Goal: Task Accomplishment & Management: Use online tool/utility

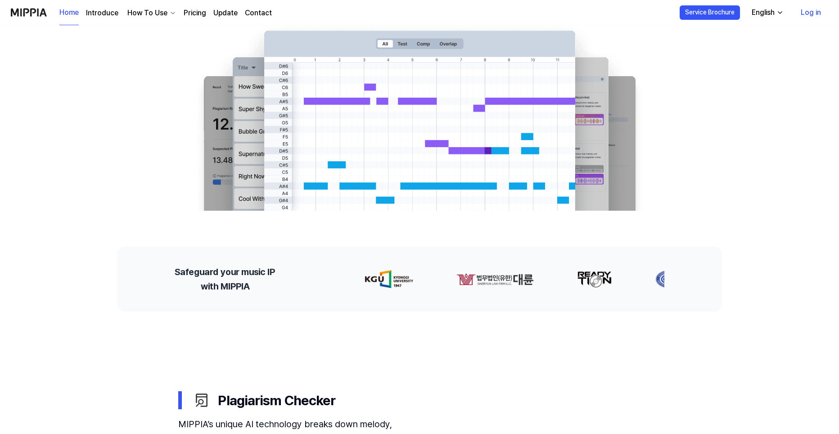
scroll to position [300, 0]
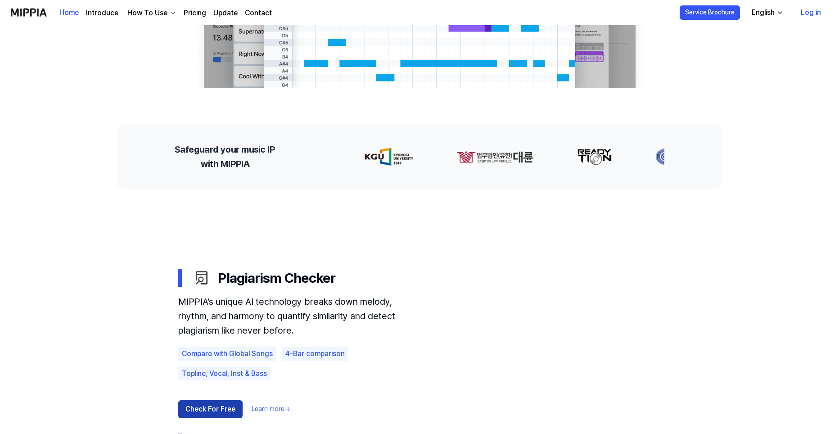
click at [209, 408] on button "Check For Free" at bounding box center [210, 409] width 64 height 18
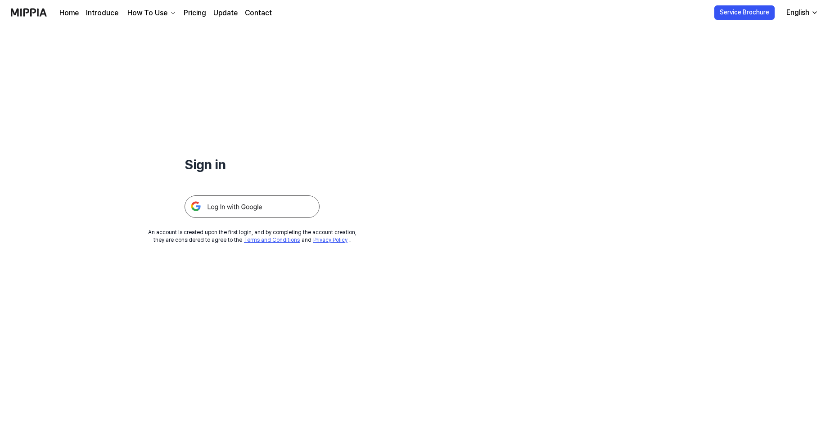
click at [255, 214] on img at bounding box center [252, 206] width 135 height 23
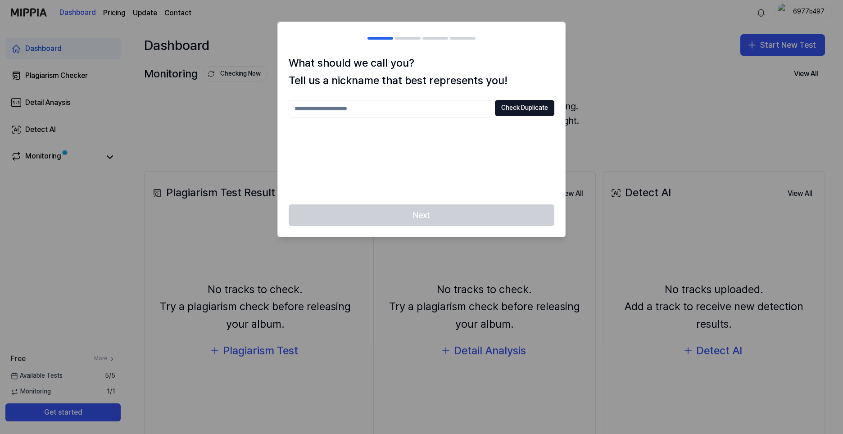
click at [652, 81] on div at bounding box center [421, 217] width 843 height 434
click at [407, 108] on input "text" at bounding box center [390, 109] width 203 height 18
type input "*******"
click at [533, 114] on button "Check Duplicate" at bounding box center [524, 108] width 59 height 16
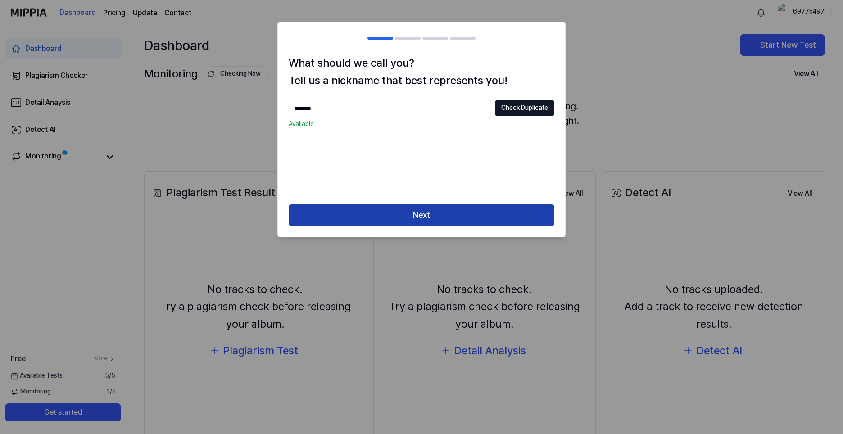
click at [432, 217] on button "Next" at bounding box center [422, 215] width 266 height 22
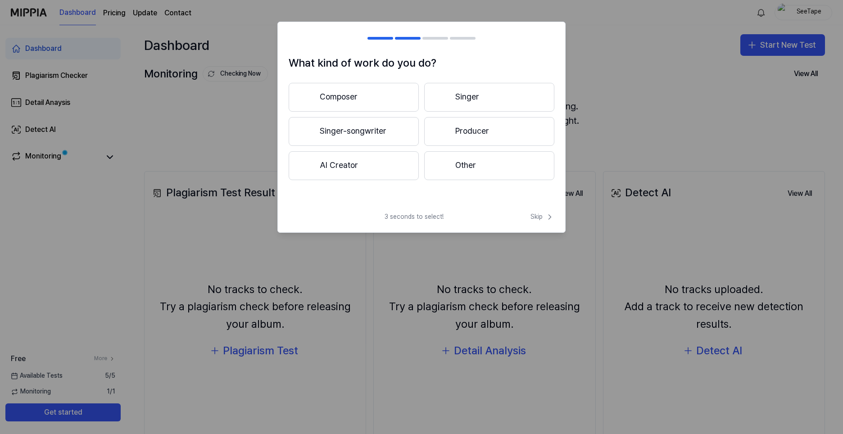
click at [322, 95] on button "Composer" at bounding box center [354, 97] width 130 height 29
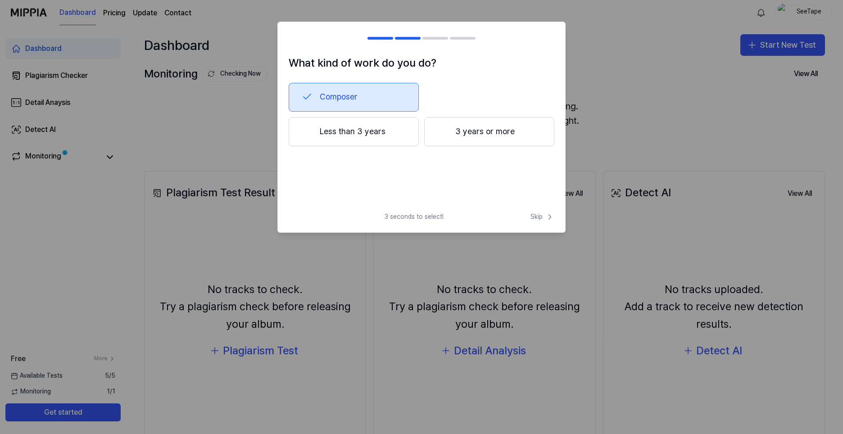
click at [342, 135] on button "Less than 3 years" at bounding box center [354, 132] width 130 height 30
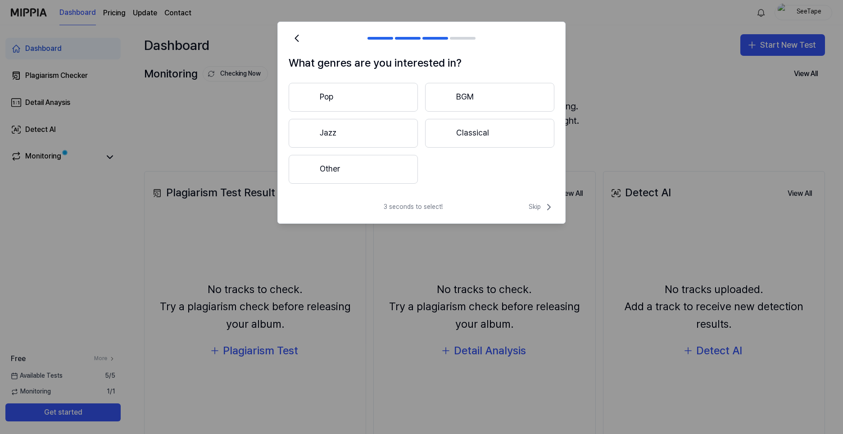
click at [404, 171] on button "Other" at bounding box center [353, 169] width 129 height 29
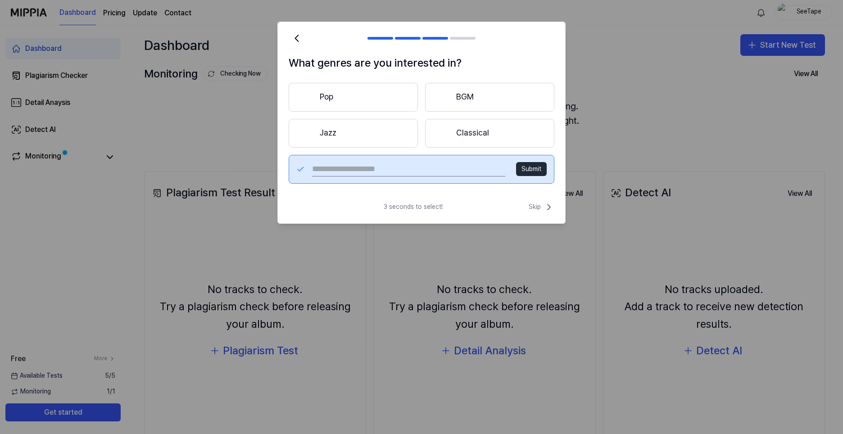
click at [397, 172] on input "text" at bounding box center [408, 169] width 193 height 14
type input "*"
type input "****"
click at [526, 167] on button "Submit" at bounding box center [531, 169] width 31 height 14
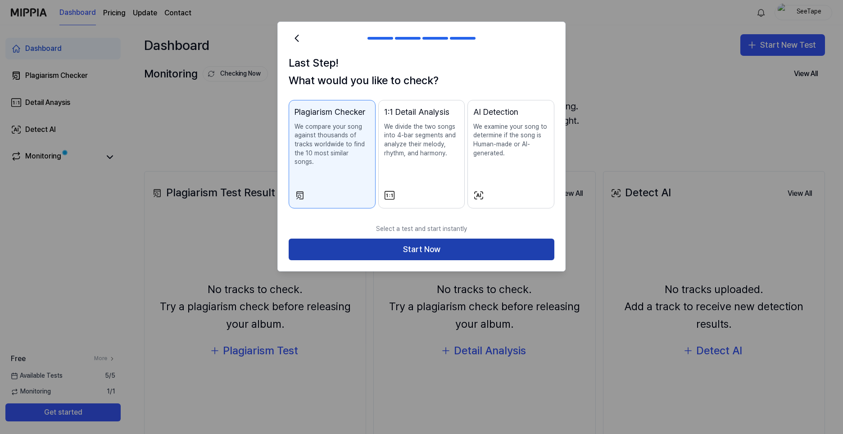
click at [380, 239] on button "Start Now" at bounding box center [422, 250] width 266 height 22
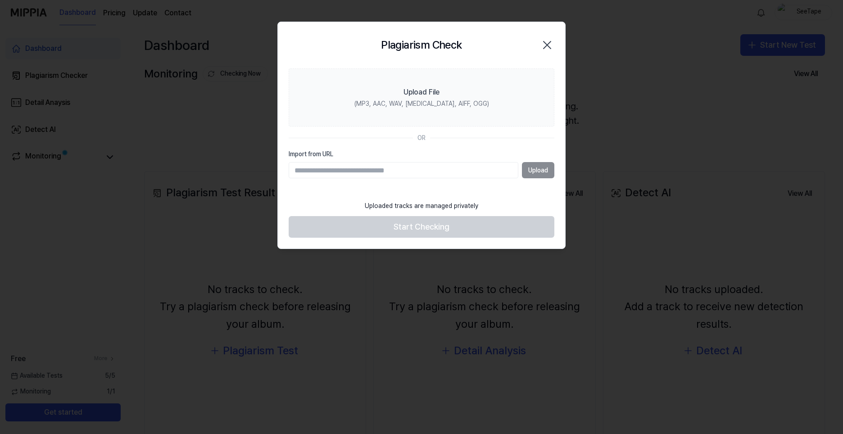
click at [340, 186] on section "Upload File (MP3, AAC, WAV, FLAC, AIFF, OGG) OR Import from URL Upload" at bounding box center [421, 132] width 287 height 128
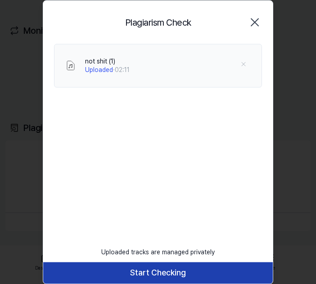
click at [176, 270] on button "Start Checking" at bounding box center [158, 273] width 230 height 22
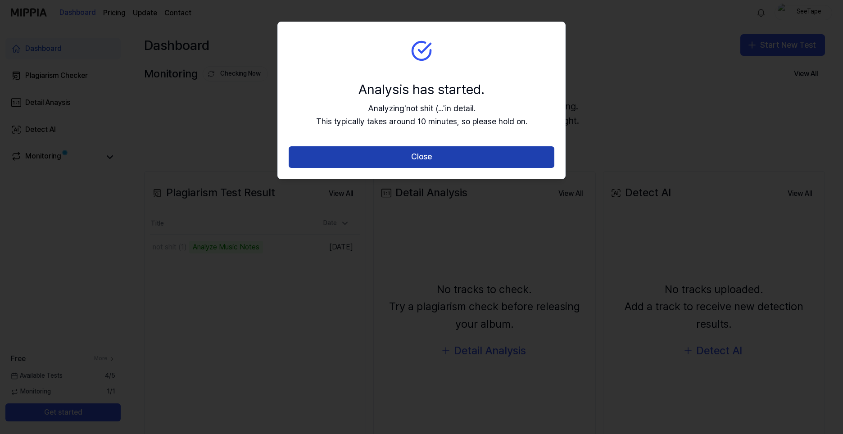
click at [458, 157] on button "Close" at bounding box center [422, 157] width 266 height 22
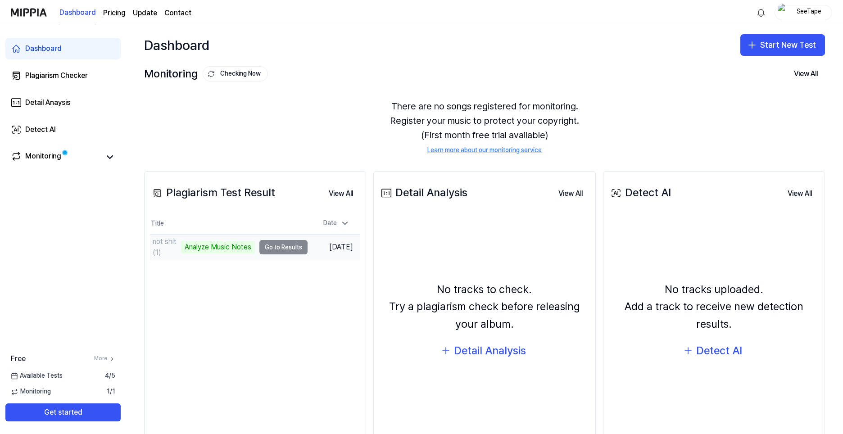
click at [270, 249] on td "not shit (1) Analyze Music Notes Go to Results" at bounding box center [229, 247] width 158 height 25
click at [50, 164] on div "Monitoring" at bounding box center [62, 157] width 115 height 22
click at [100, 159] on link "Monitoring" at bounding box center [56, 157] width 90 height 13
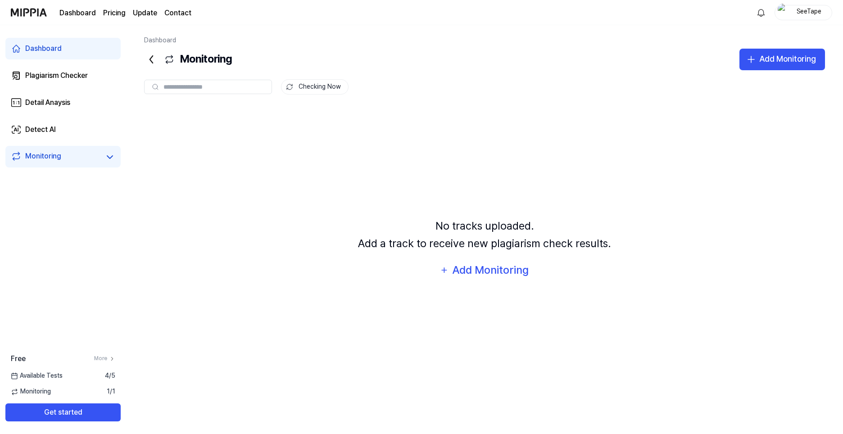
click at [61, 154] on link "Monitoring" at bounding box center [56, 157] width 90 height 13
click at [48, 54] on div "Dashboard" at bounding box center [43, 48] width 36 height 11
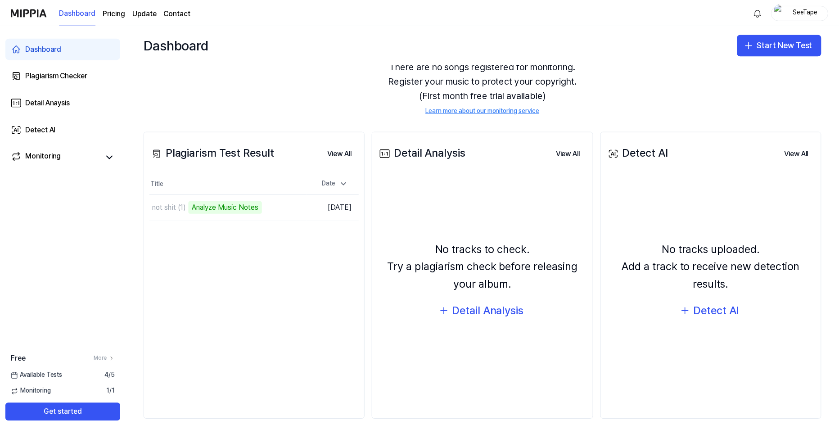
scroll to position [43, 0]
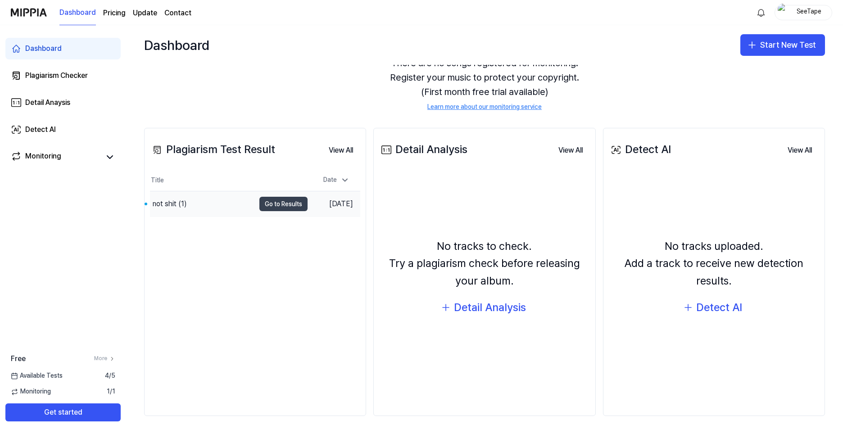
click at [282, 205] on button "Go to Results" at bounding box center [283, 204] width 48 height 14
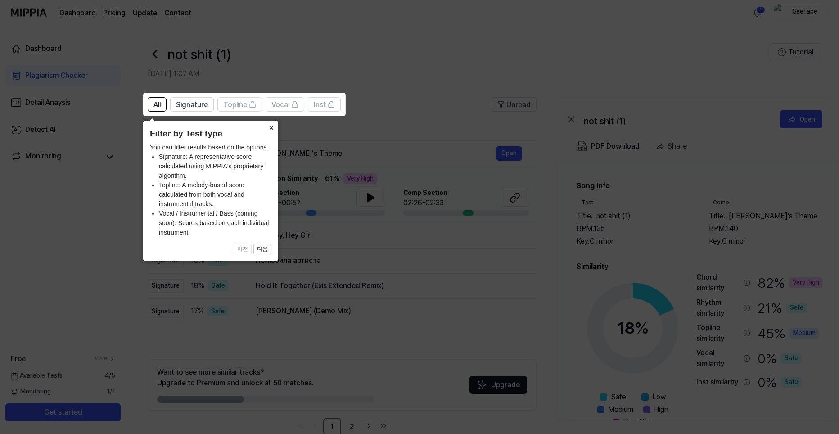
click at [269, 127] on button "×" at bounding box center [271, 127] width 14 height 13
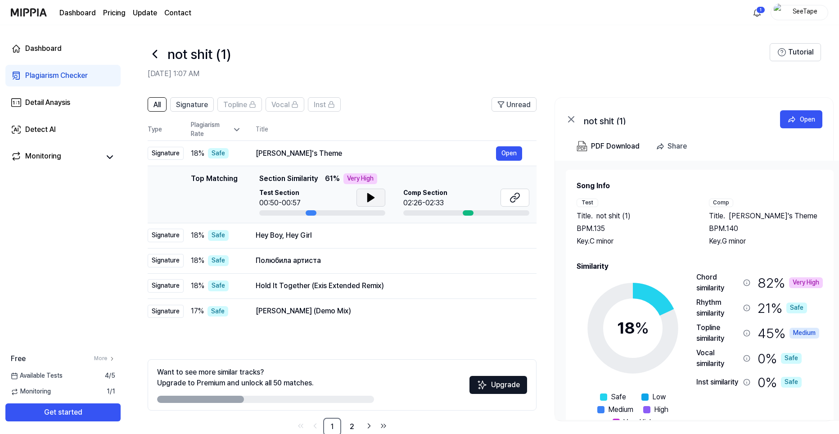
click at [370, 195] on icon at bounding box center [371, 197] width 11 height 11
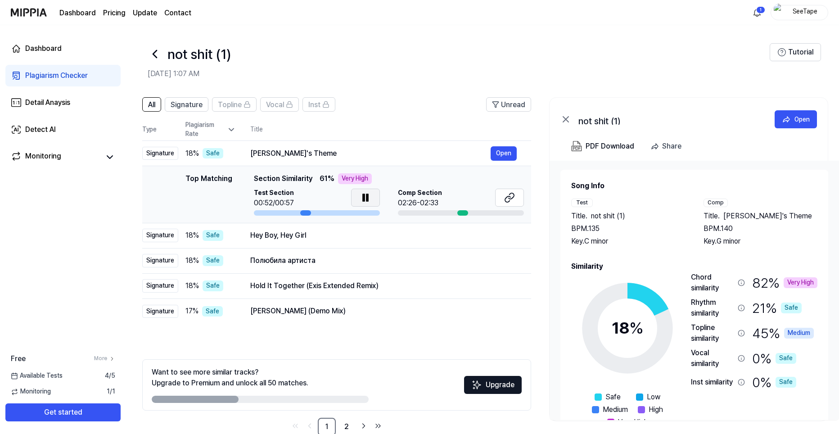
scroll to position [0, 13]
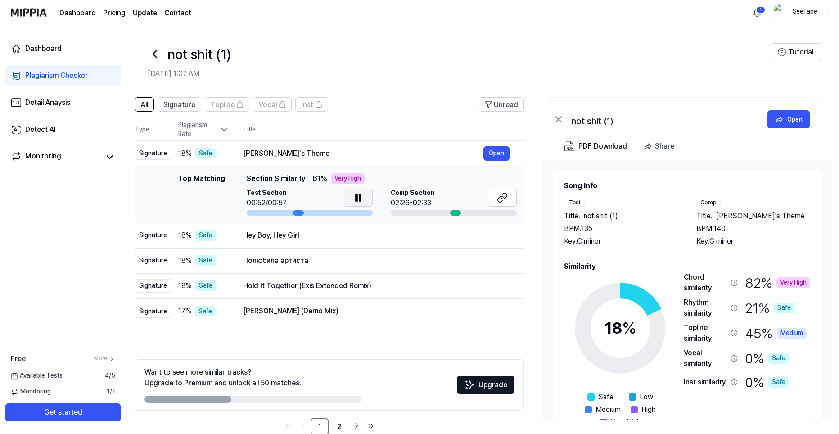
drag, startPoint x: 299, startPoint y: 214, endPoint x: 270, endPoint y: 208, distance: 29.9
click at [264, 208] on div "Test Section 00:52/00:57" at bounding box center [310, 202] width 126 height 27
drag, startPoint x: 296, startPoint y: 212, endPoint x: 278, endPoint y: 212, distance: 18.0
click at [279, 212] on div at bounding box center [310, 212] width 126 height 5
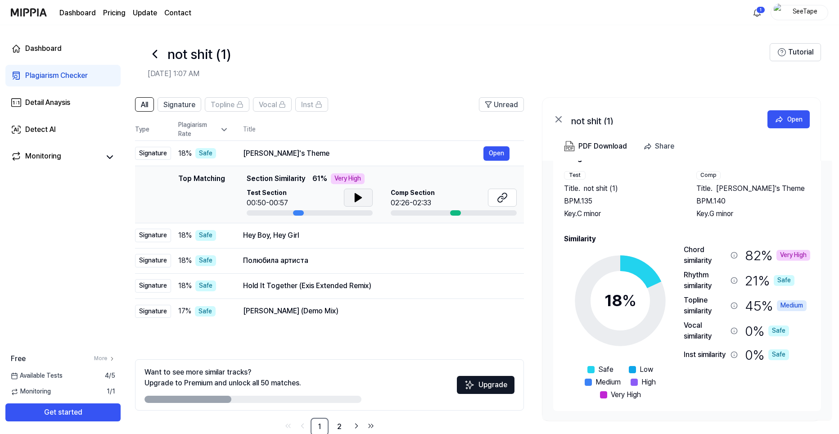
scroll to position [0, 9]
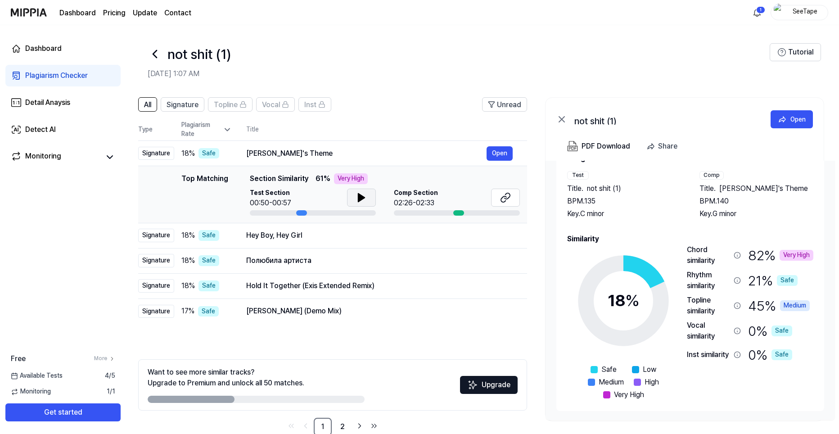
click at [689, 299] on div "Topline similarity" at bounding box center [708, 306] width 43 height 22
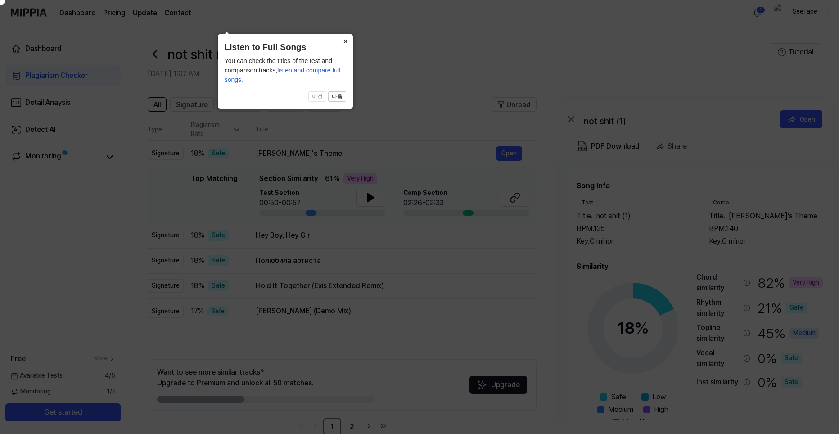
click at [346, 43] on button "×" at bounding box center [346, 40] width 14 height 13
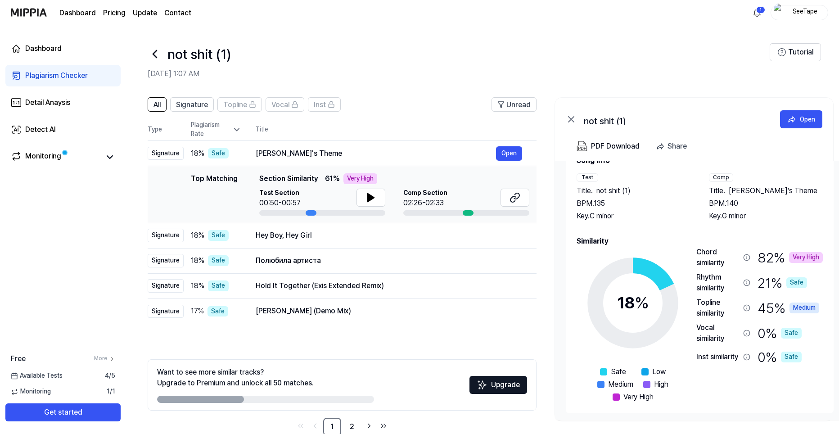
scroll to position [27, 0]
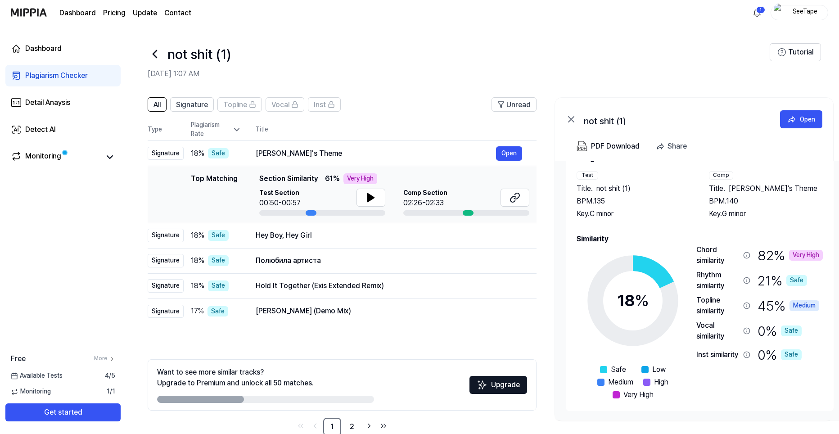
click at [749, 255] on icon at bounding box center [746, 255] width 7 height 7
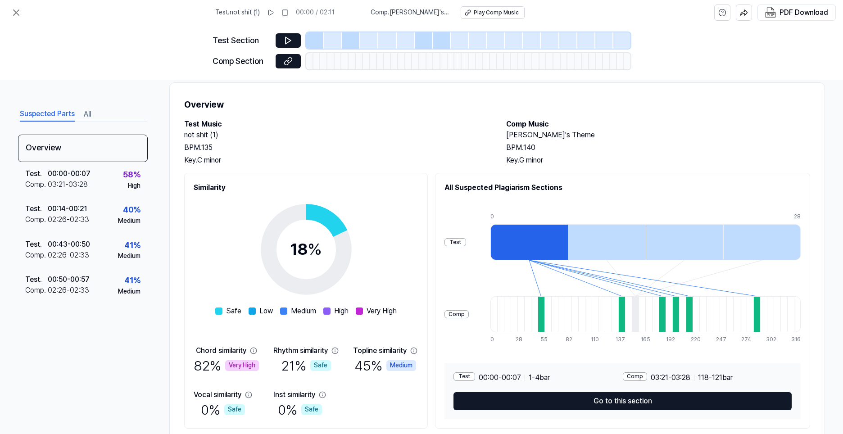
scroll to position [43, 0]
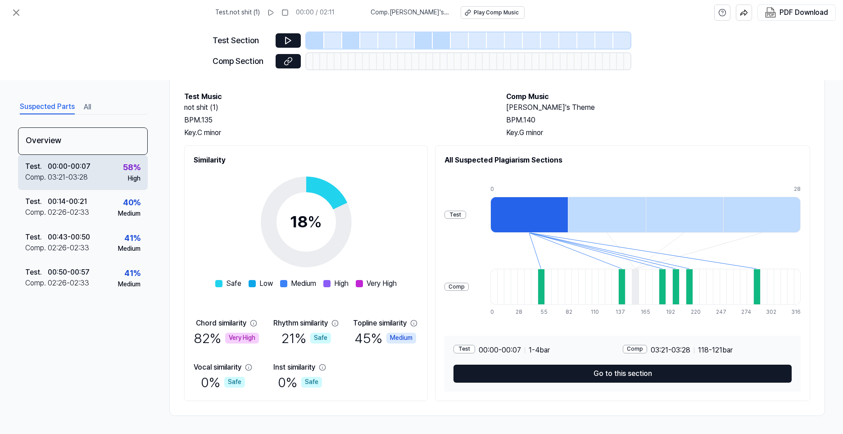
click at [98, 166] on div "Test . 00:00 - 00:07 Comp . 03:21 - 03:28 58 % High" at bounding box center [83, 172] width 130 height 35
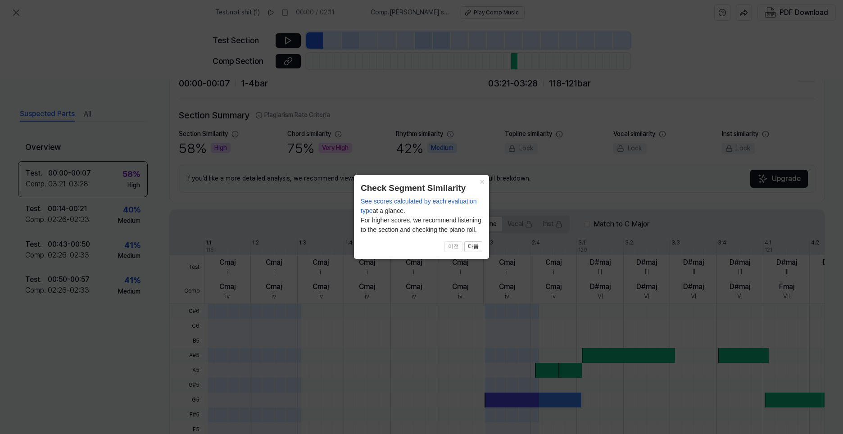
scroll to position [184, 0]
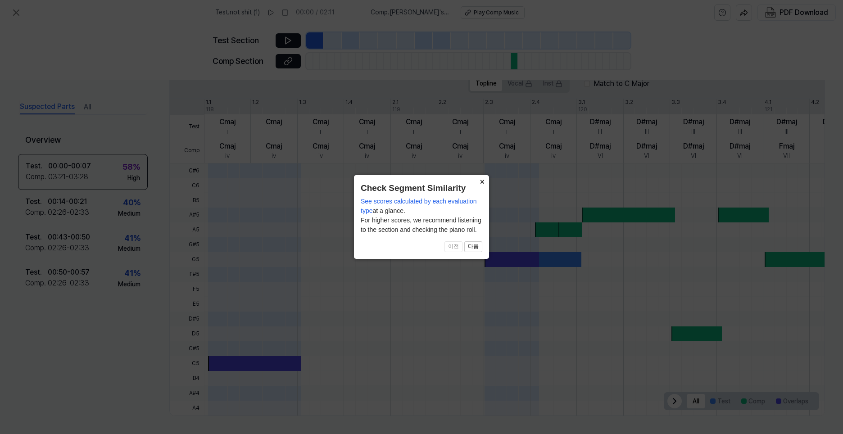
click at [483, 178] on button "×" at bounding box center [482, 181] width 14 height 13
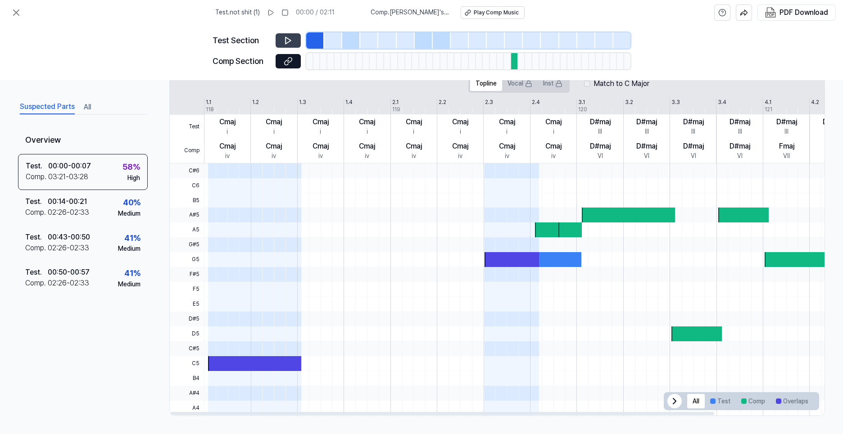
click at [286, 38] on icon at bounding box center [288, 40] width 5 height 7
click at [293, 41] on button at bounding box center [288, 40] width 25 height 14
click at [283, 43] on button at bounding box center [288, 40] width 25 height 14
click at [296, 34] on button at bounding box center [288, 40] width 25 height 14
click at [299, 40] on button at bounding box center [288, 40] width 25 height 14
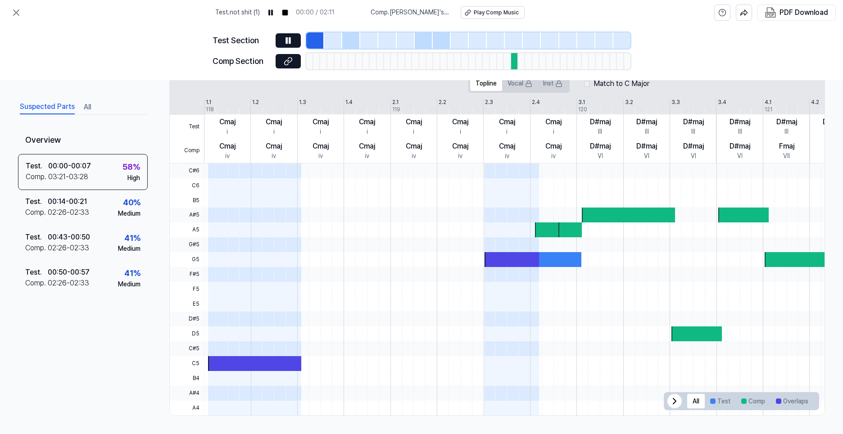
drag, startPoint x: 326, startPoint y: 39, endPoint x: 334, endPoint y: 38, distance: 7.7
click at [327, 38] on div at bounding box center [333, 40] width 18 height 16
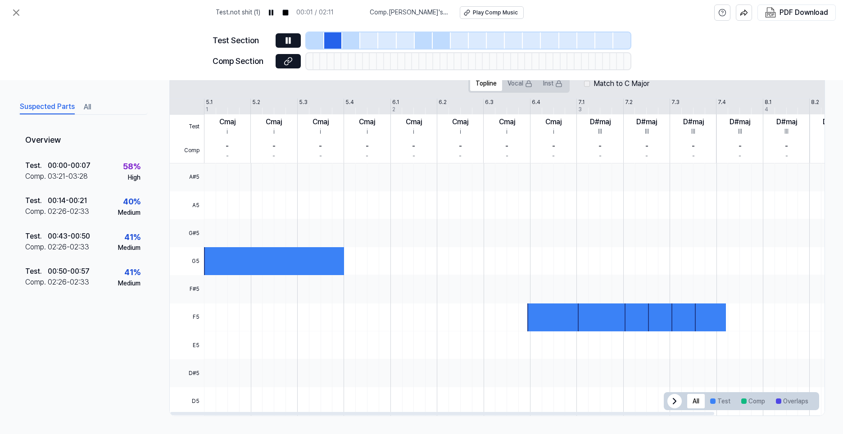
click at [357, 37] on div at bounding box center [351, 40] width 18 height 16
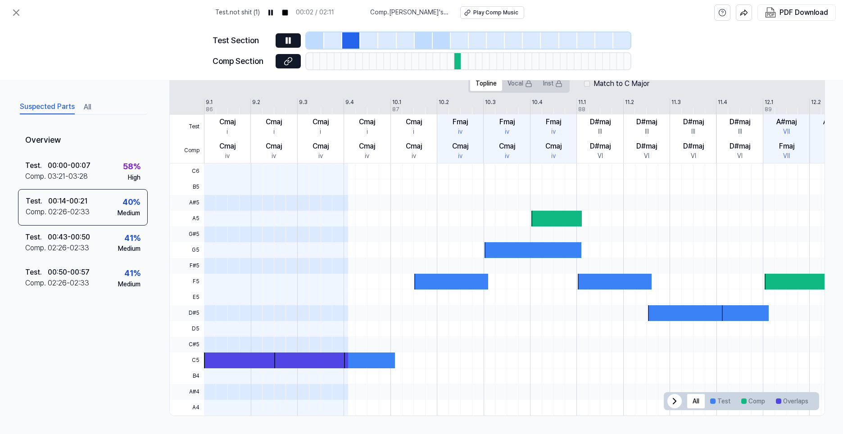
click at [371, 35] on div at bounding box center [369, 40] width 18 height 16
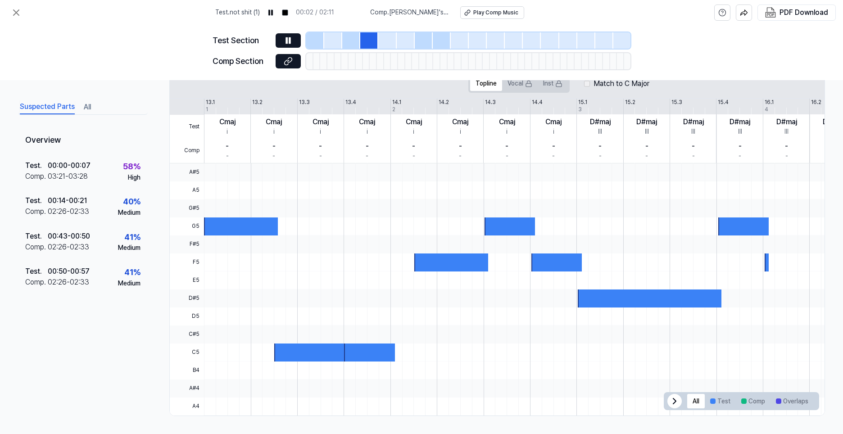
click at [309, 41] on div at bounding box center [315, 40] width 18 height 16
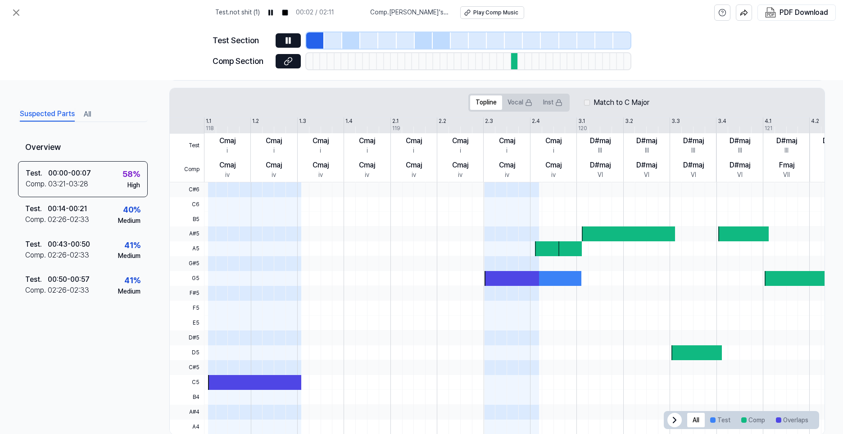
scroll to position [184, 0]
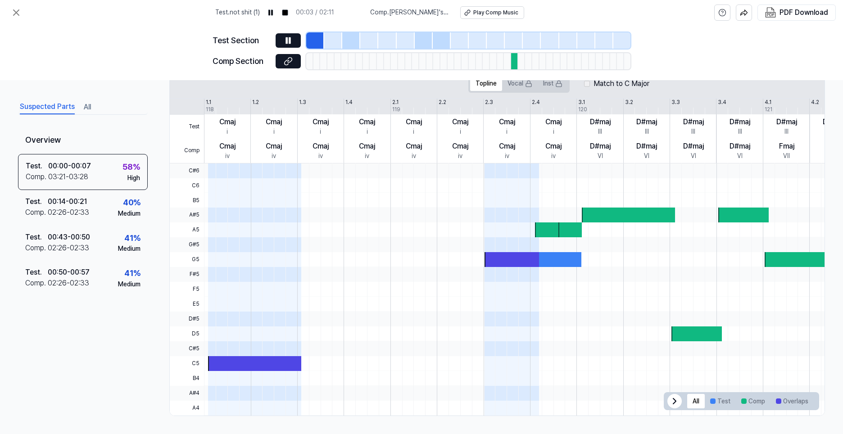
click at [515, 64] on div at bounding box center [514, 61] width 7 height 16
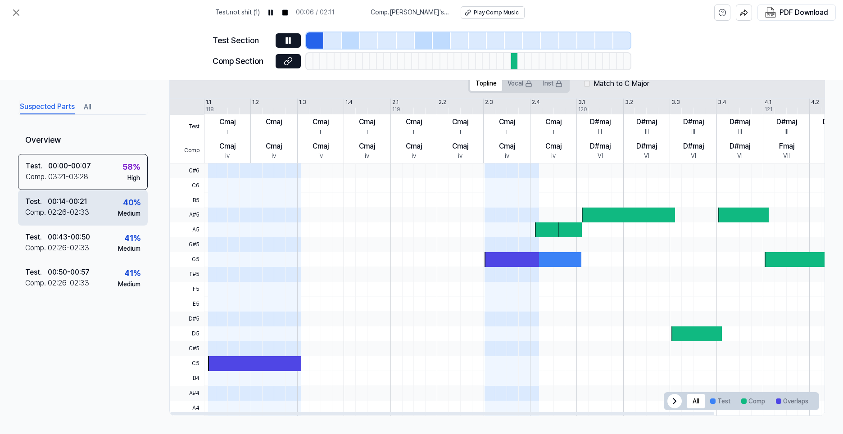
click at [100, 202] on div "Test . 00:14 - 00:21 Comp . 02:26 - 02:33 40 % Medium" at bounding box center [83, 207] width 130 height 35
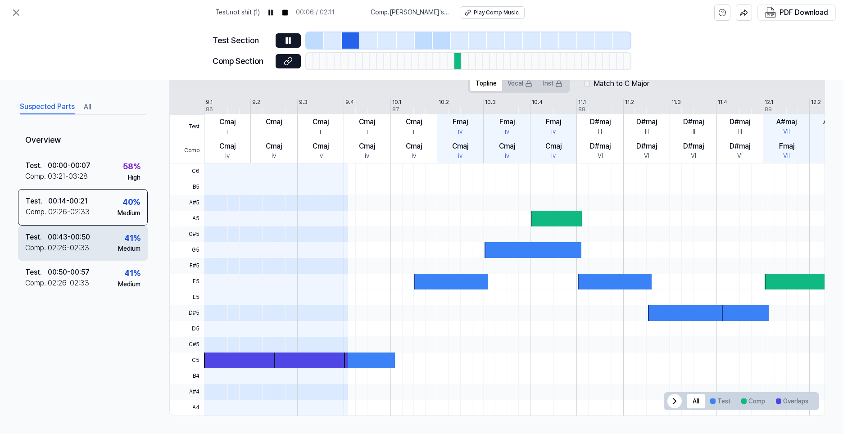
click at [118, 245] on div "Medium" at bounding box center [129, 249] width 23 height 9
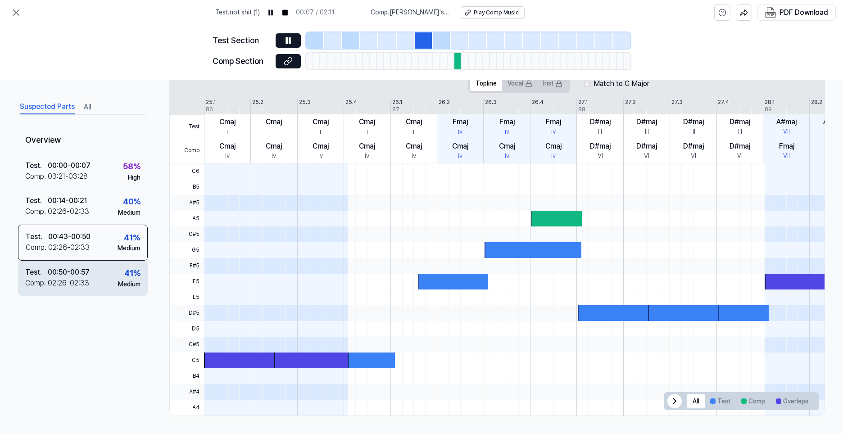
click at [108, 272] on div "Test . 00:50 - 00:57 Comp . 02:26 - 02:33 41 % Medium" at bounding box center [83, 278] width 130 height 35
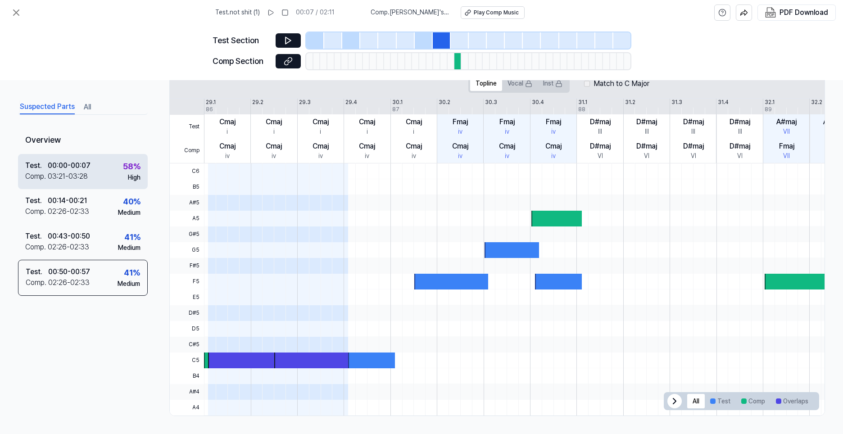
click at [98, 180] on div "Test . 00:00 - 00:07 Comp . 03:21 - 03:28 58 % High" at bounding box center [83, 171] width 130 height 35
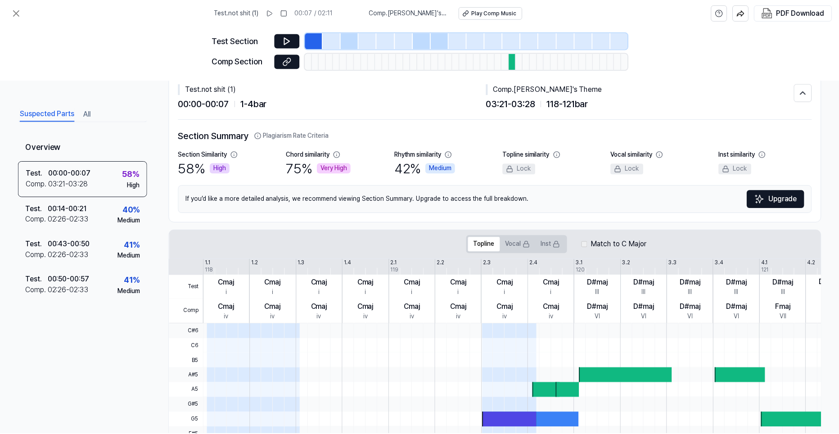
scroll to position [0, 0]
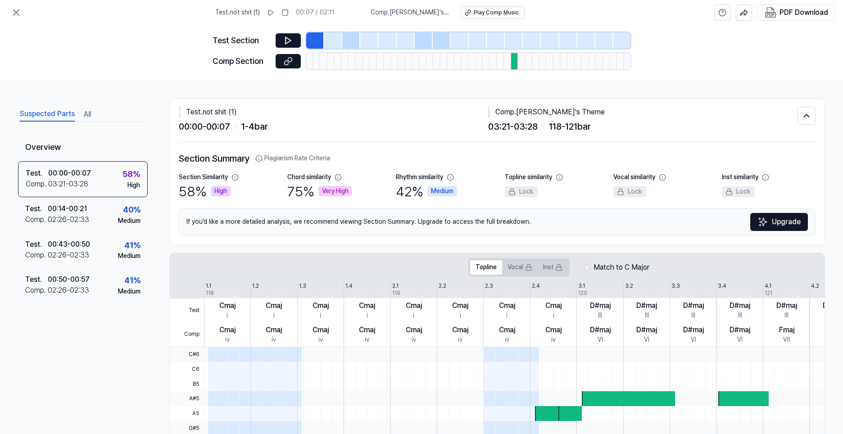
click at [497, 113] on div "Comp . Kakyoin's Theme" at bounding box center [642, 112] width 309 height 11
click at [344, 191] on div "Very High" at bounding box center [335, 191] width 34 height 11
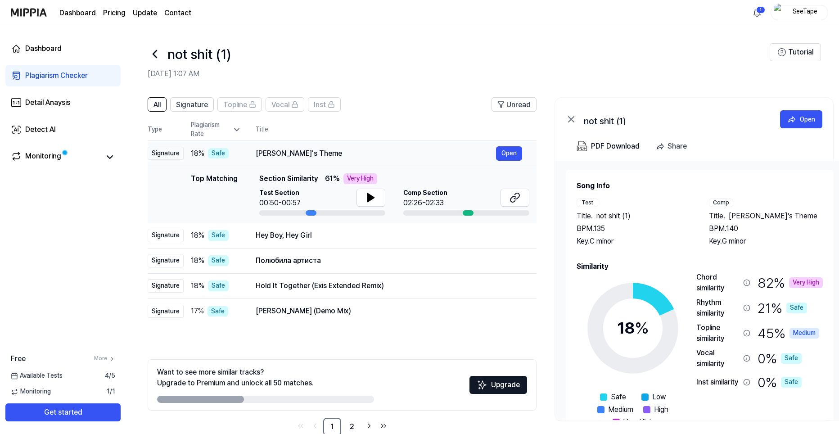
click at [272, 157] on div "[PERSON_NAME]'s Theme" at bounding box center [376, 153] width 240 height 11
click at [500, 154] on button "Open" at bounding box center [509, 153] width 26 height 14
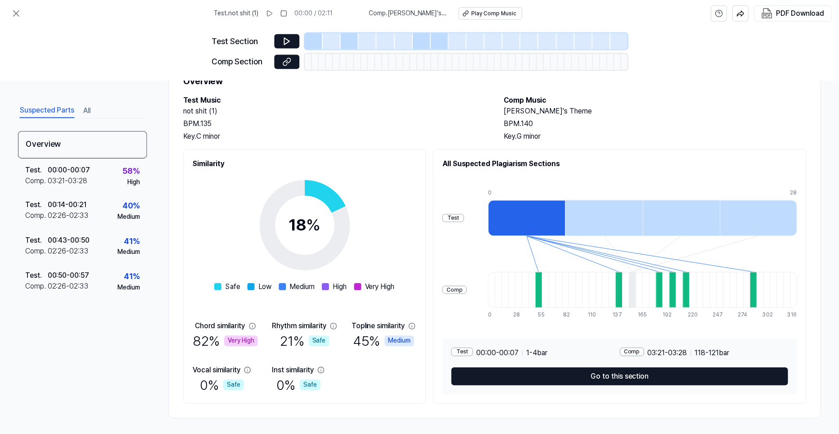
scroll to position [43, 0]
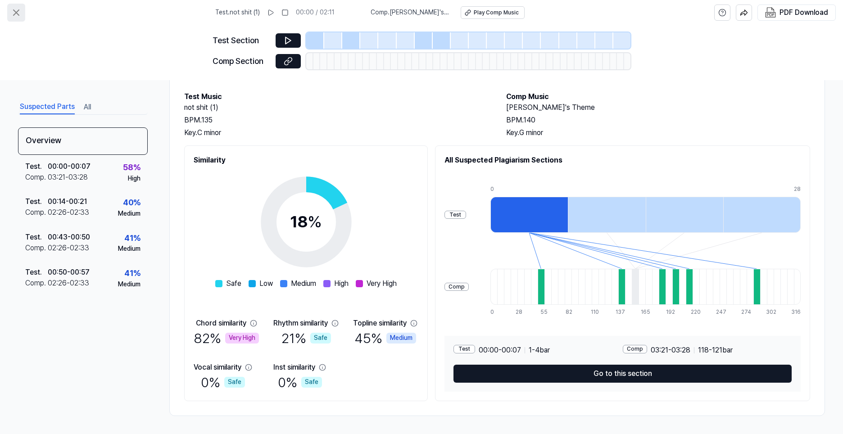
click at [11, 11] on button at bounding box center [16, 13] width 18 height 18
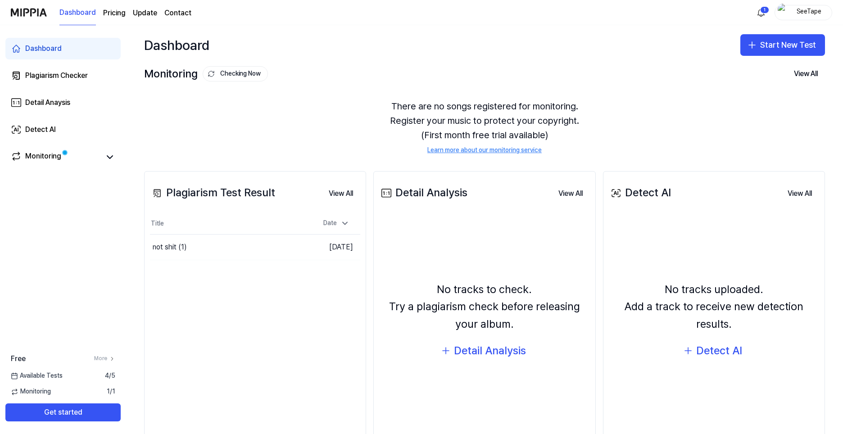
click at [59, 55] on link "Dashboard" at bounding box center [62, 49] width 115 height 22
click at [291, 247] on button "Go to Results" at bounding box center [283, 247] width 48 height 14
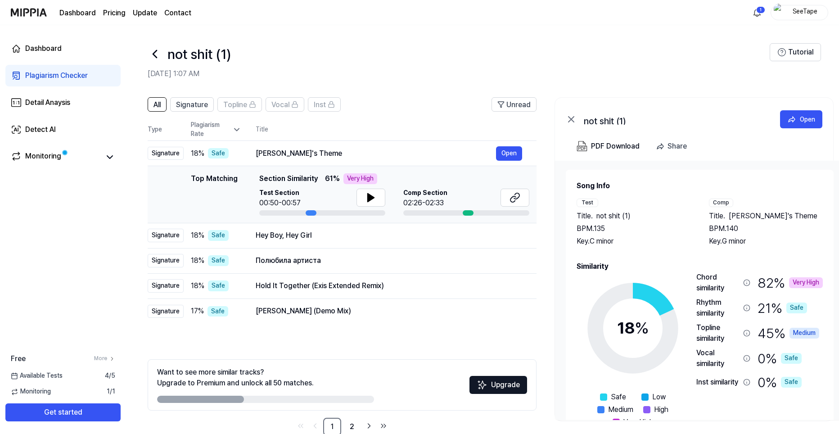
scroll to position [0, 13]
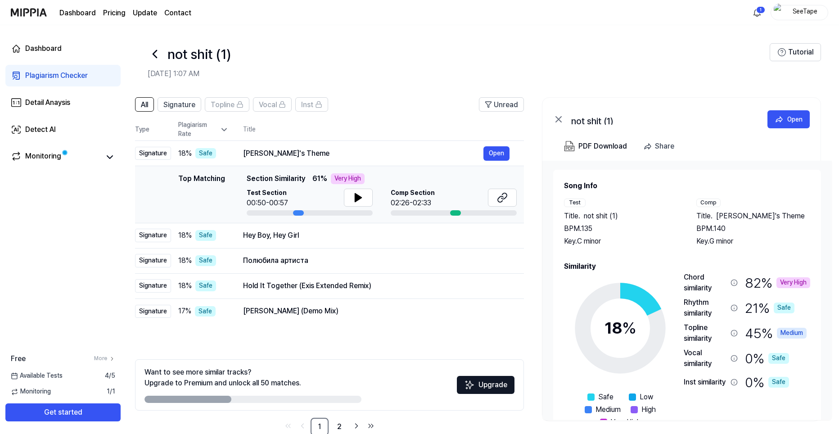
drag, startPoint x: 309, startPoint y: 213, endPoint x: 267, endPoint y: 207, distance: 43.1
click at [273, 208] on div "Test Section 00:50-00:57" at bounding box center [310, 202] width 126 height 27
click at [259, 238] on div "Hey Boy, Hey Girl" at bounding box center [363, 235] width 240 height 11
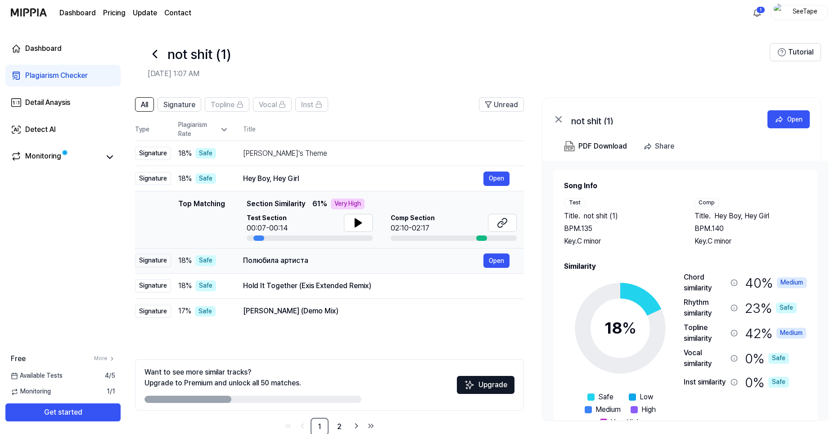
click at [298, 267] on div "Полюбила артиста Open" at bounding box center [376, 261] width 267 height 14
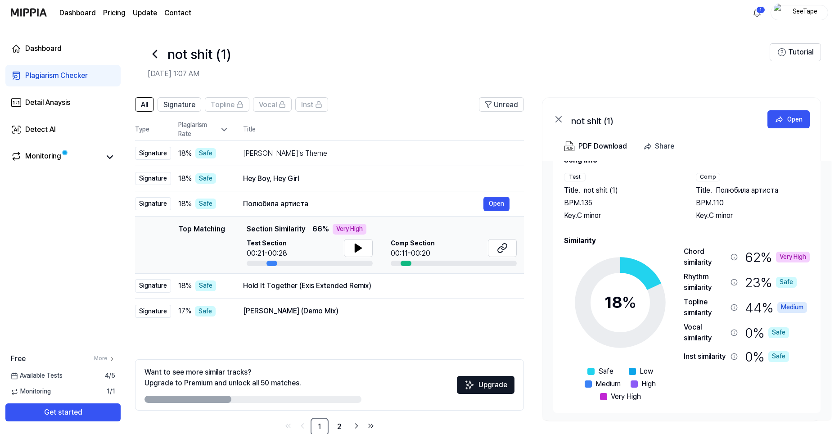
scroll to position [27, 0]
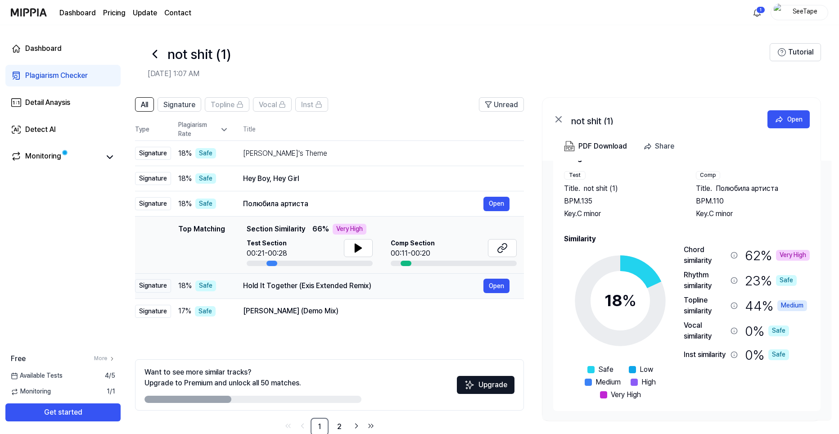
click at [303, 289] on div "Hold It Together (Exis Extended Remix)" at bounding box center [363, 286] width 240 height 11
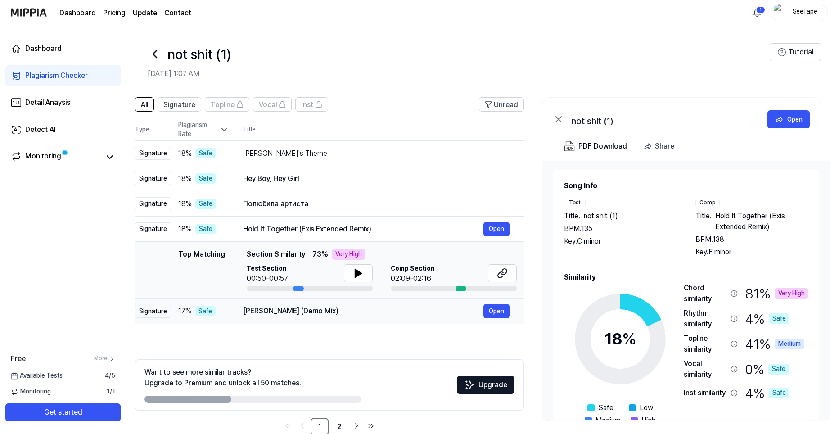
click at [291, 317] on div "Nino (Demo Mix) Open" at bounding box center [376, 311] width 267 height 14
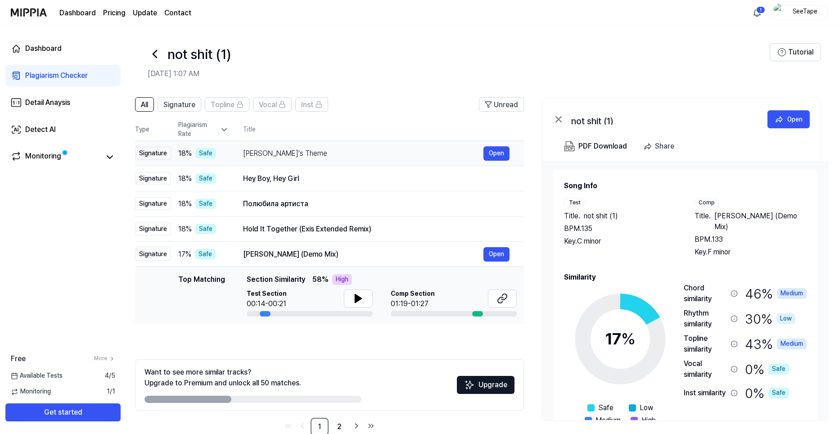
click at [270, 155] on div "[PERSON_NAME]'s Theme" at bounding box center [363, 153] width 240 height 11
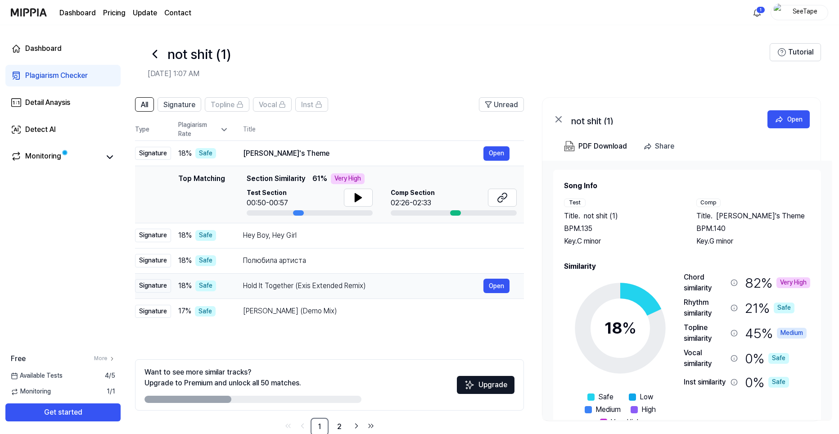
click at [341, 295] on td "Hold It Together (Exis Extended Remix) Open" at bounding box center [376, 285] width 295 height 25
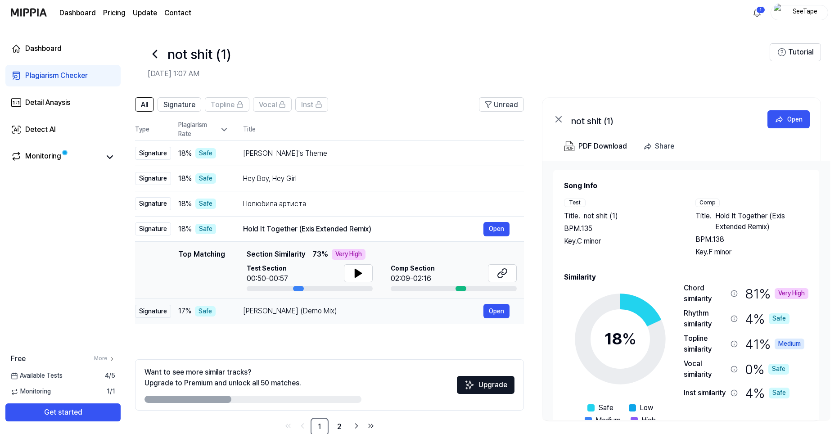
click at [342, 308] on div "[PERSON_NAME] (Demo Mix)" at bounding box center [363, 311] width 240 height 11
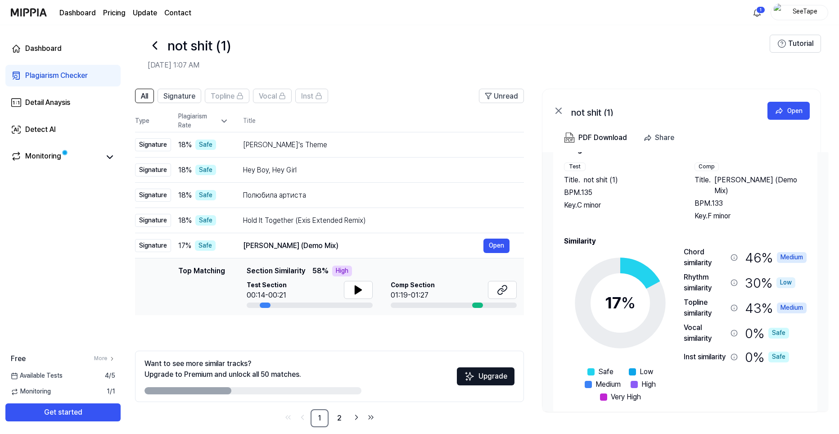
scroll to position [20, 0]
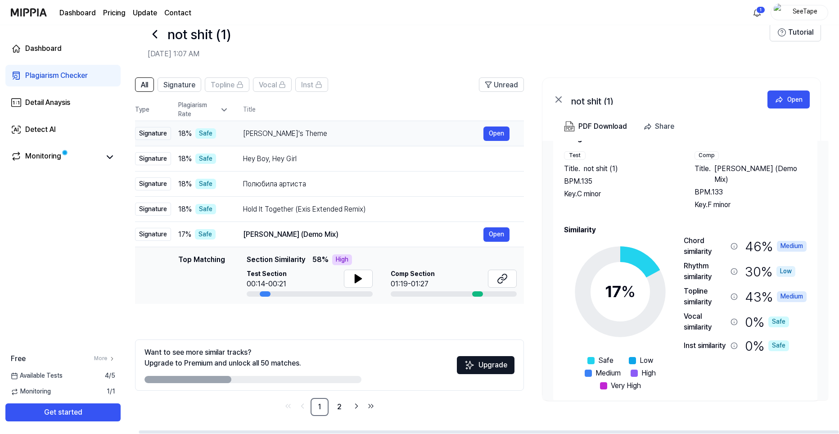
click at [269, 142] on td "Kakyoin's Theme Open" at bounding box center [376, 133] width 295 height 25
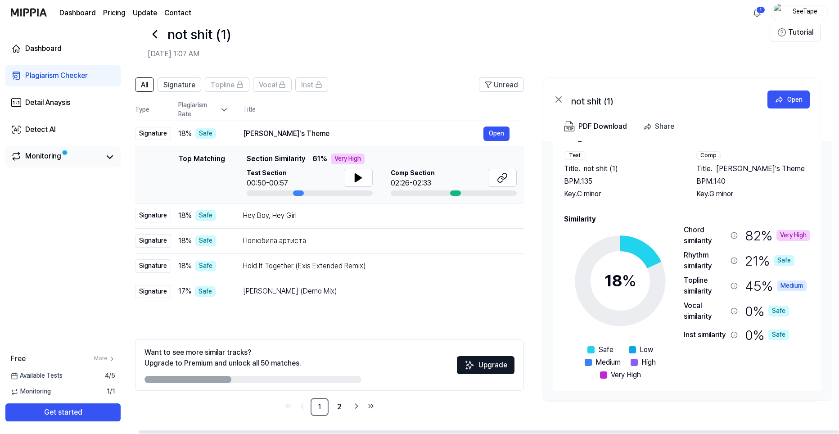
click at [68, 154] on span at bounding box center [64, 152] width 5 height 5
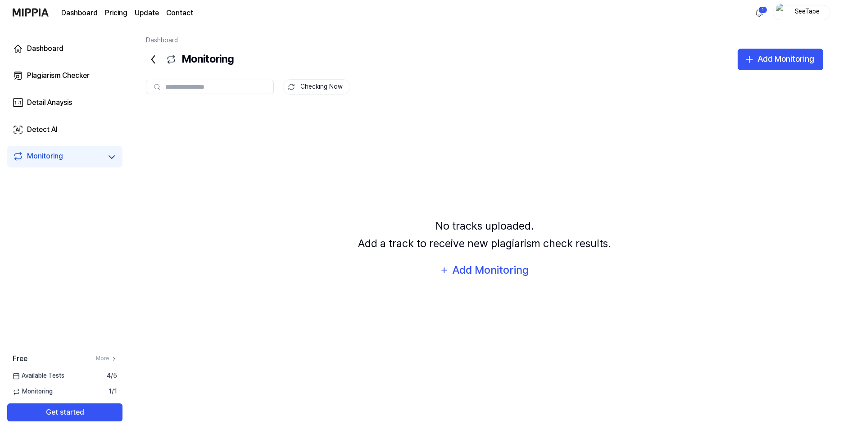
scroll to position [0, 0]
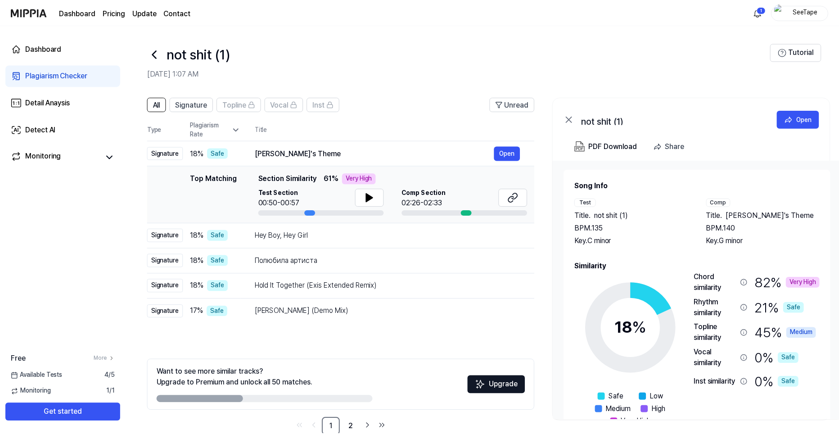
scroll to position [20, 0]
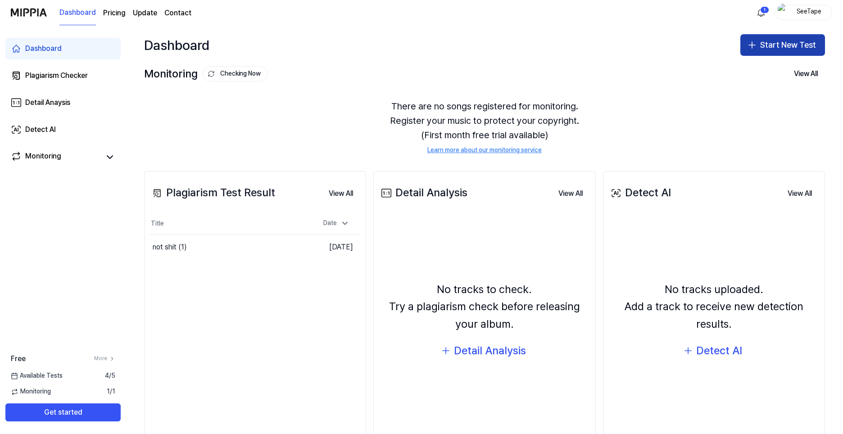
click at [758, 45] on button "Start New Test" at bounding box center [782, 45] width 85 height 22
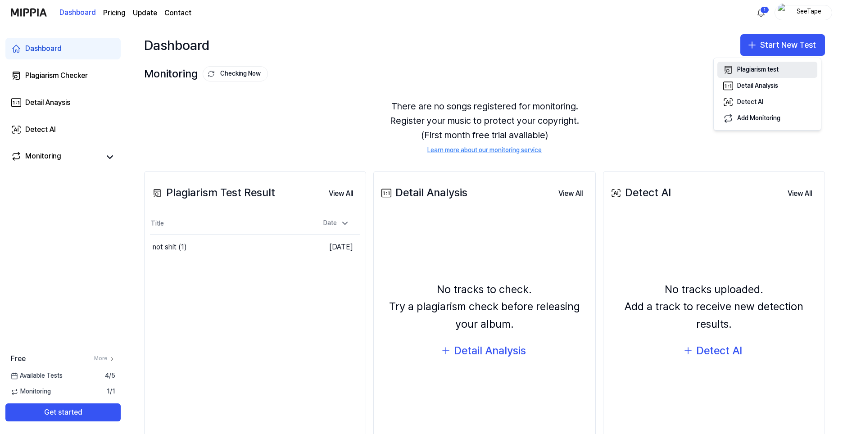
click at [771, 72] on div "Plagiarism test" at bounding box center [757, 69] width 41 height 9
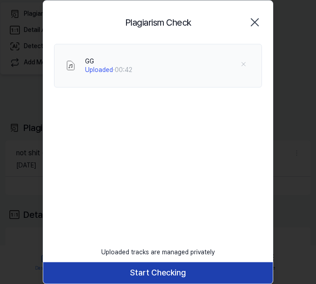
click at [188, 272] on button "Start Checking" at bounding box center [158, 273] width 230 height 22
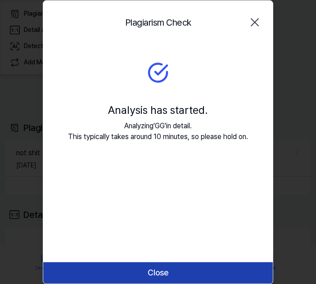
click at [172, 275] on button "Close" at bounding box center [158, 273] width 230 height 22
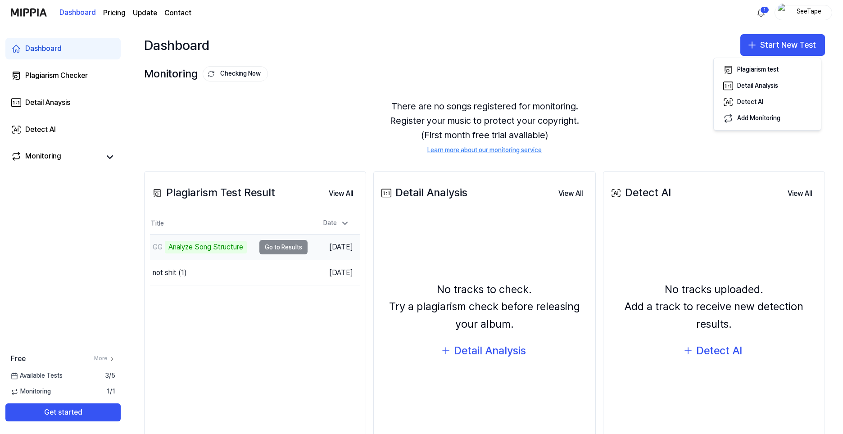
click at [283, 248] on td "GG Analyze Song Structure Go to Results" at bounding box center [229, 247] width 158 height 25
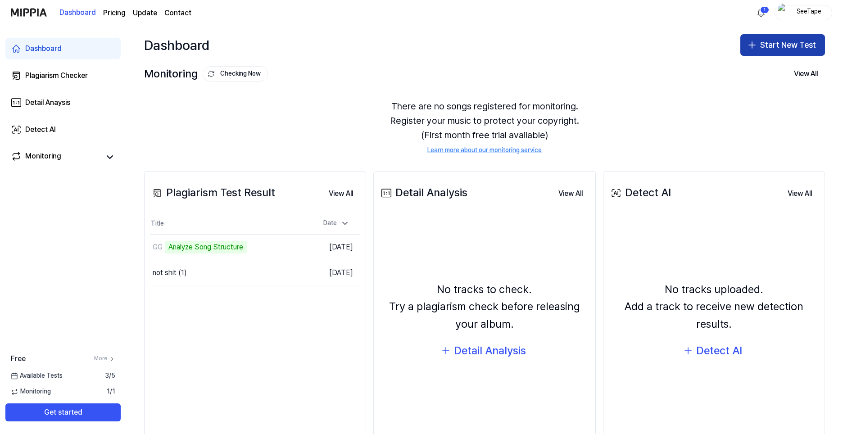
click at [751, 43] on icon "button" at bounding box center [752, 45] width 11 height 11
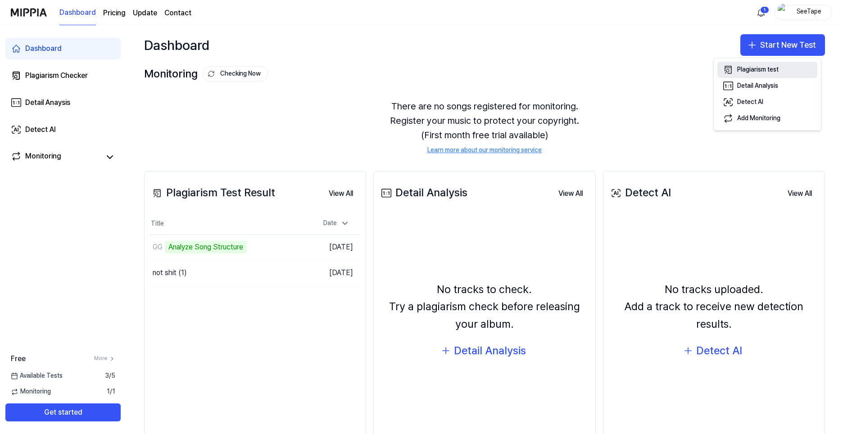
click at [751, 67] on div "Plagiarism test" at bounding box center [757, 69] width 41 height 9
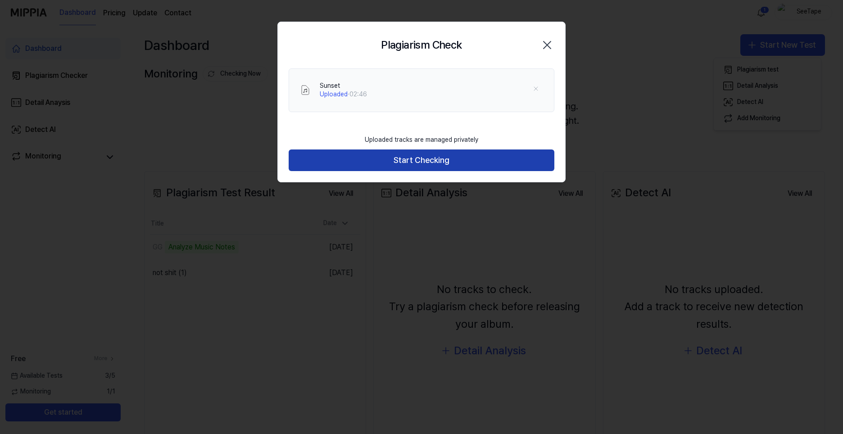
click at [441, 163] on button "Start Checking" at bounding box center [422, 161] width 266 height 22
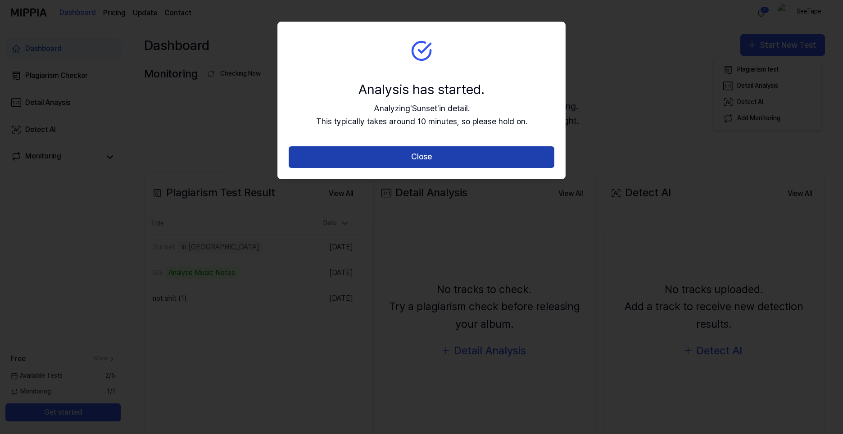
click at [431, 155] on button "Close" at bounding box center [422, 157] width 266 height 22
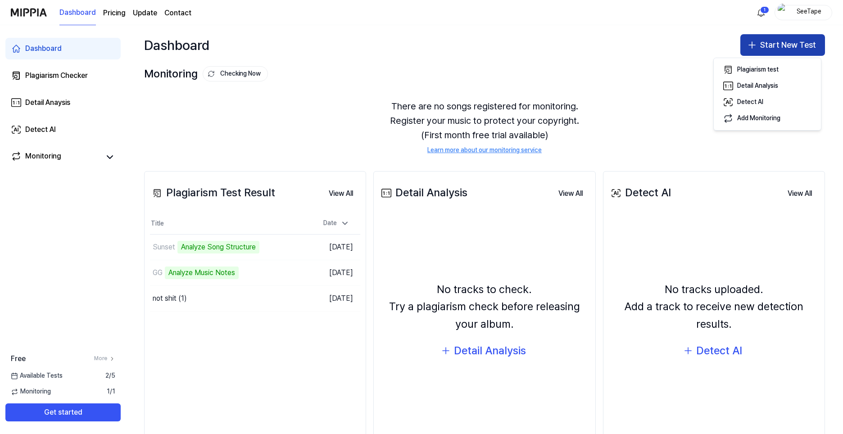
click at [769, 44] on button "Start New Test" at bounding box center [782, 45] width 85 height 22
click at [765, 44] on button "Start New Test" at bounding box center [782, 45] width 85 height 22
click at [739, 73] on div "Plagiarism test" at bounding box center [757, 69] width 41 height 9
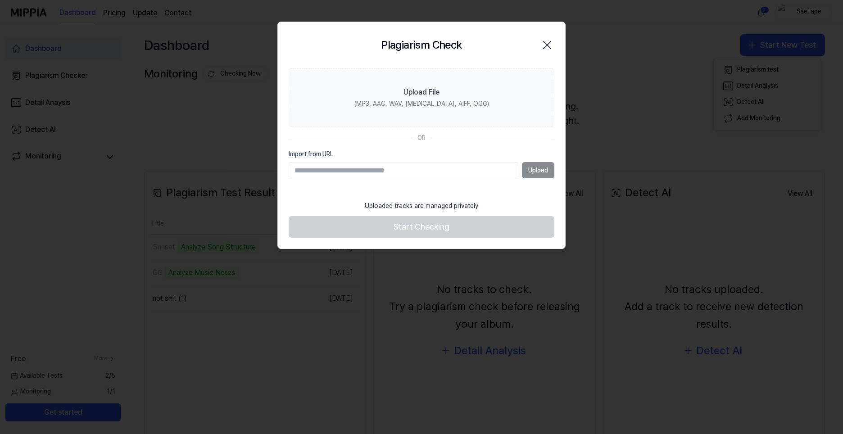
click at [505, 47] on div "Plagiarism Check Close" at bounding box center [422, 45] width 266 height 24
click at [542, 36] on div "Plagiarism Check Close" at bounding box center [422, 45] width 266 height 24
click at [547, 41] on icon "button" at bounding box center [547, 45] width 14 height 14
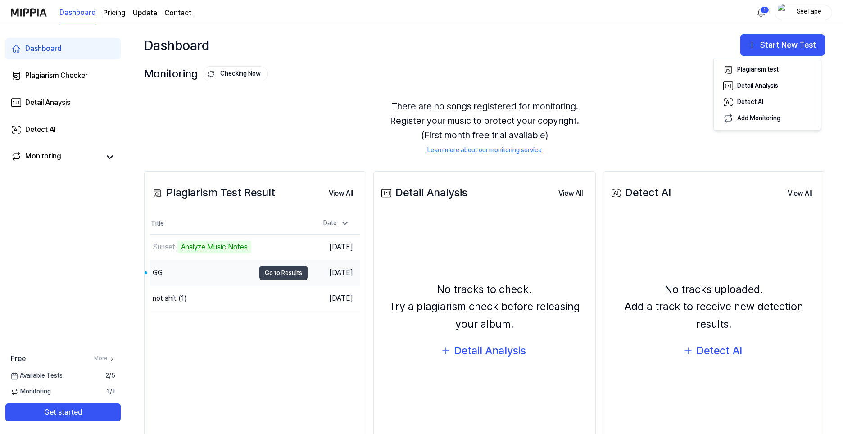
click at [288, 271] on button "Go to Results" at bounding box center [283, 273] width 48 height 14
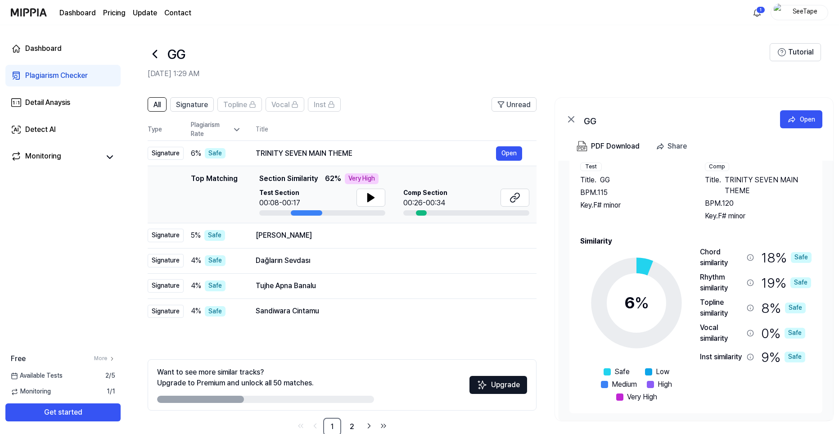
scroll to position [38, 0]
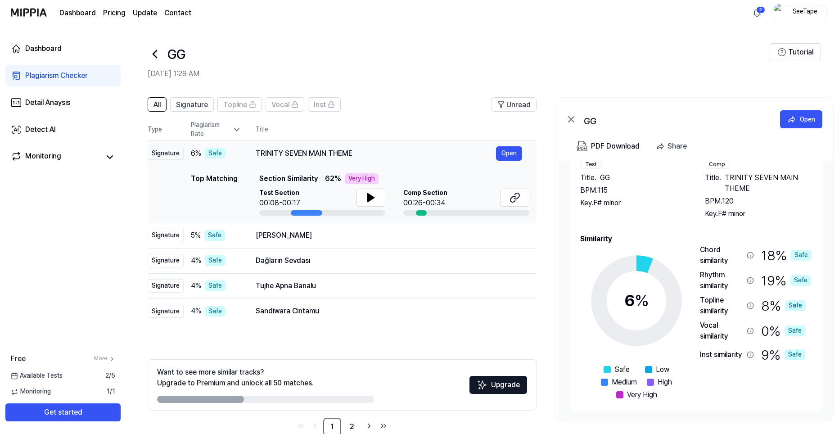
click at [281, 159] on div "TRINITY SEVEN MAIN THEME Open" at bounding box center [389, 153] width 267 height 14
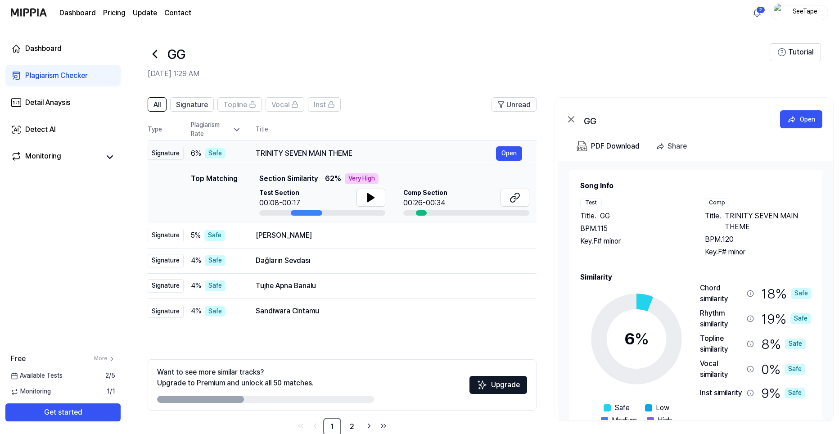
click at [281, 159] on div "TRINITY SEVEN MAIN THEME Open" at bounding box center [389, 153] width 267 height 14
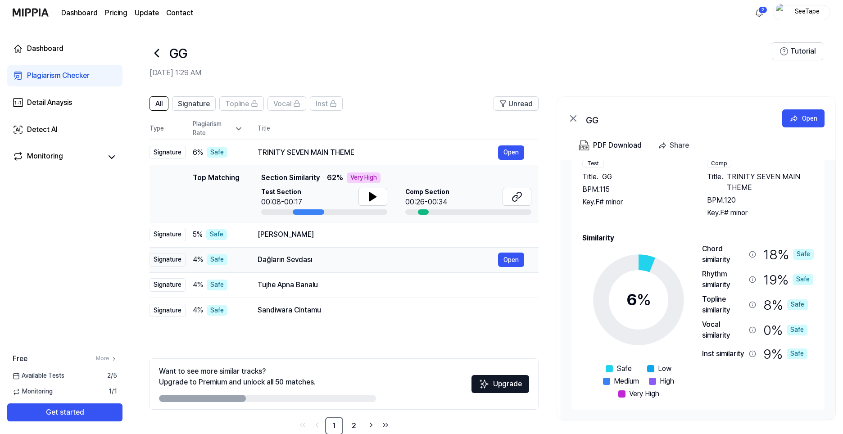
scroll to position [0, 0]
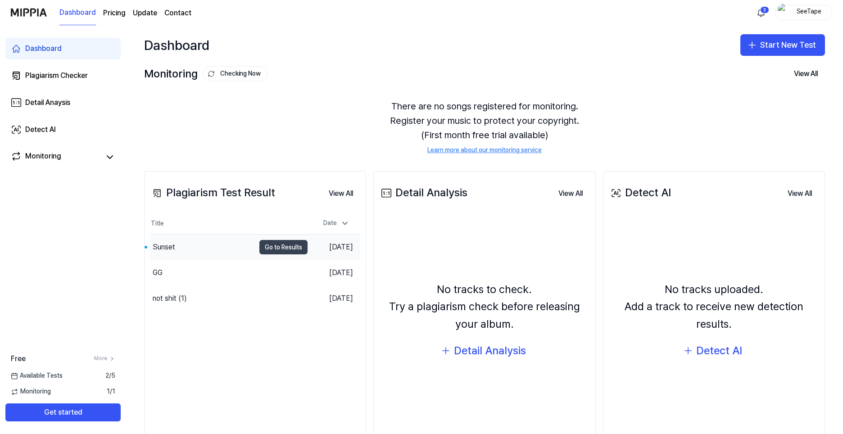
click at [290, 247] on button "Go to Results" at bounding box center [283, 247] width 48 height 14
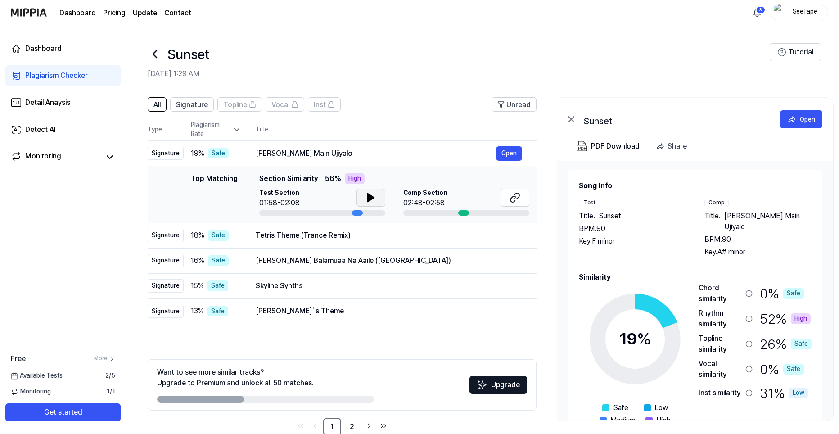
click at [372, 200] on icon at bounding box center [371, 197] width 11 height 11
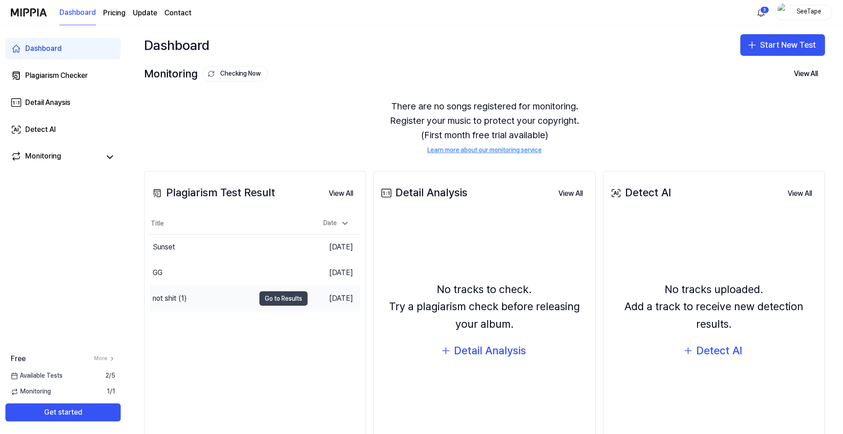
click at [285, 299] on button "Go to Results" at bounding box center [283, 298] width 48 height 14
